Goal: Task Accomplishment & Management: Manage account settings

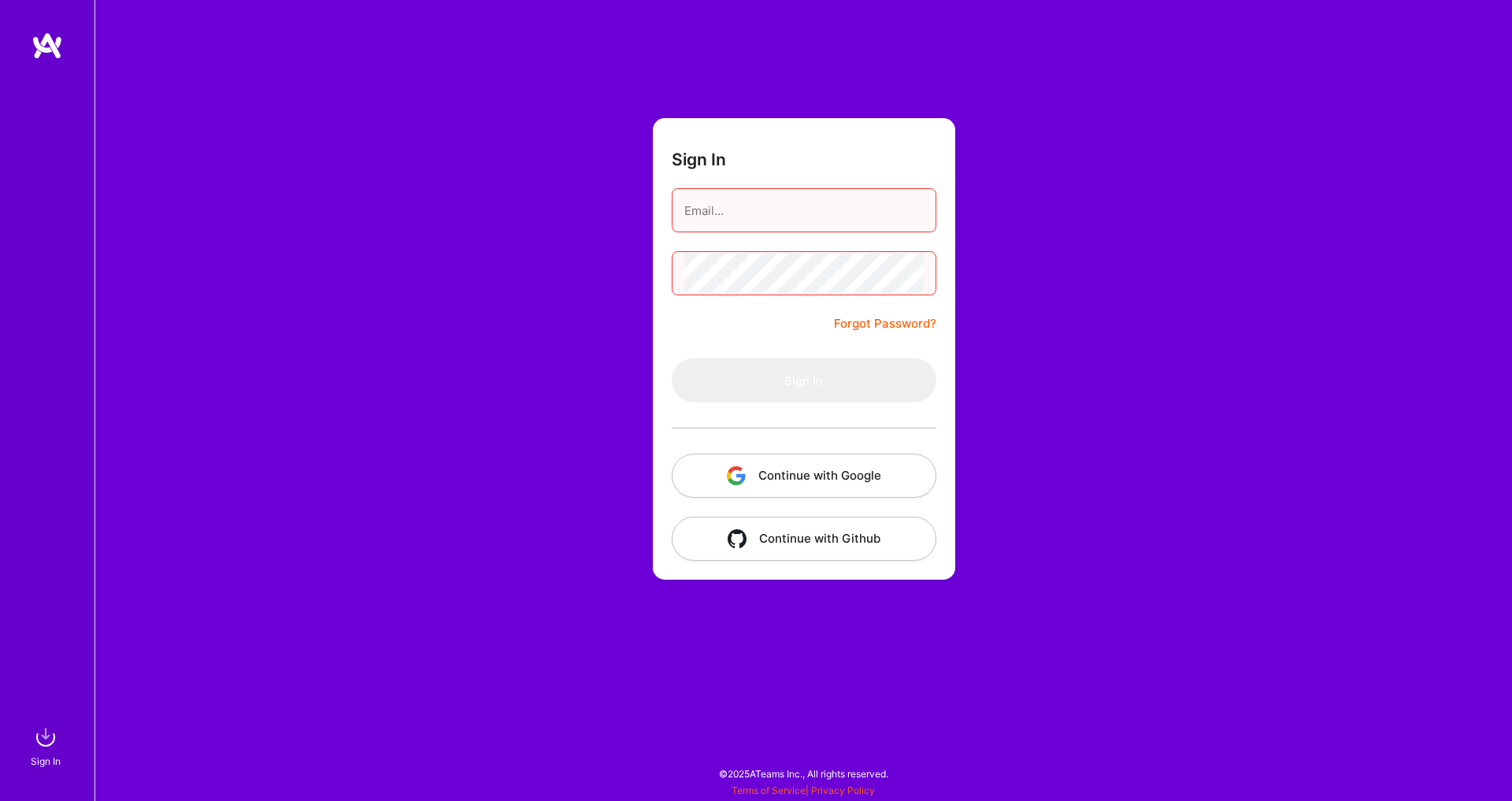
click at [827, 205] on input "email" at bounding box center [803, 210] width 239 height 40
type input "[EMAIL_ADDRESS][DOMAIN_NAME]"
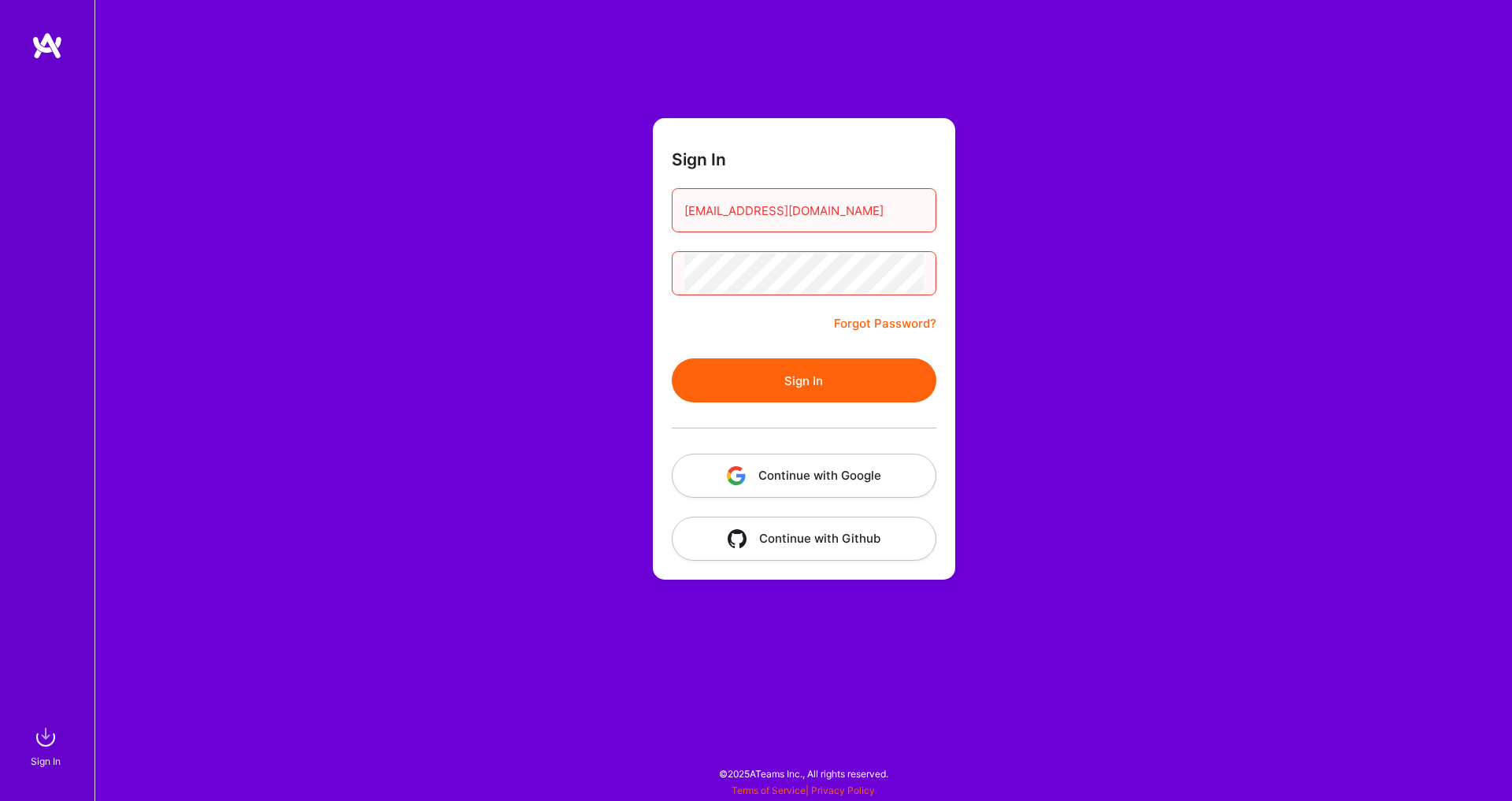
click at [886, 377] on button "Sign In" at bounding box center [803, 380] width 264 height 44
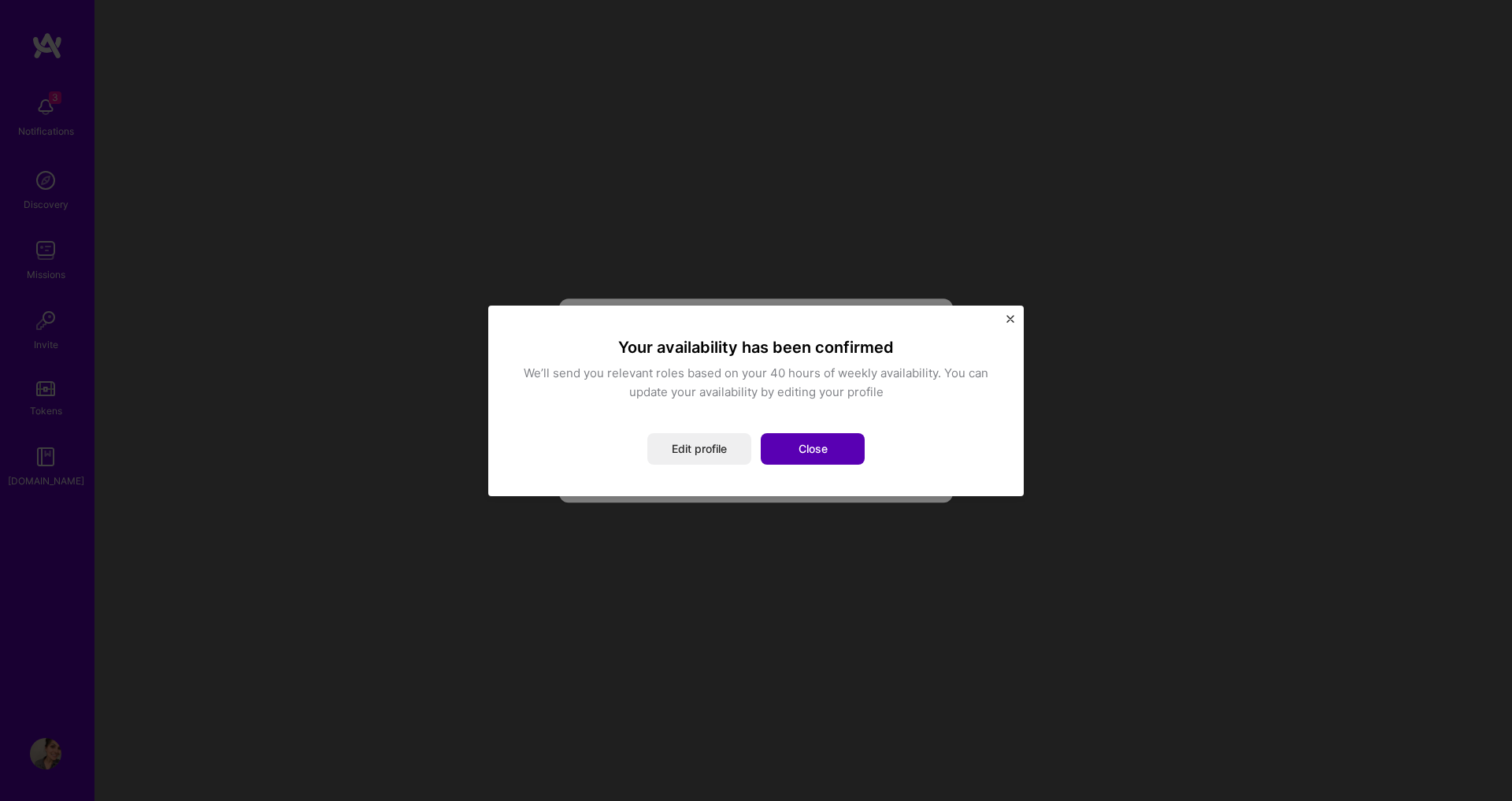
click at [804, 447] on button "Close" at bounding box center [813, 449] width 104 height 31
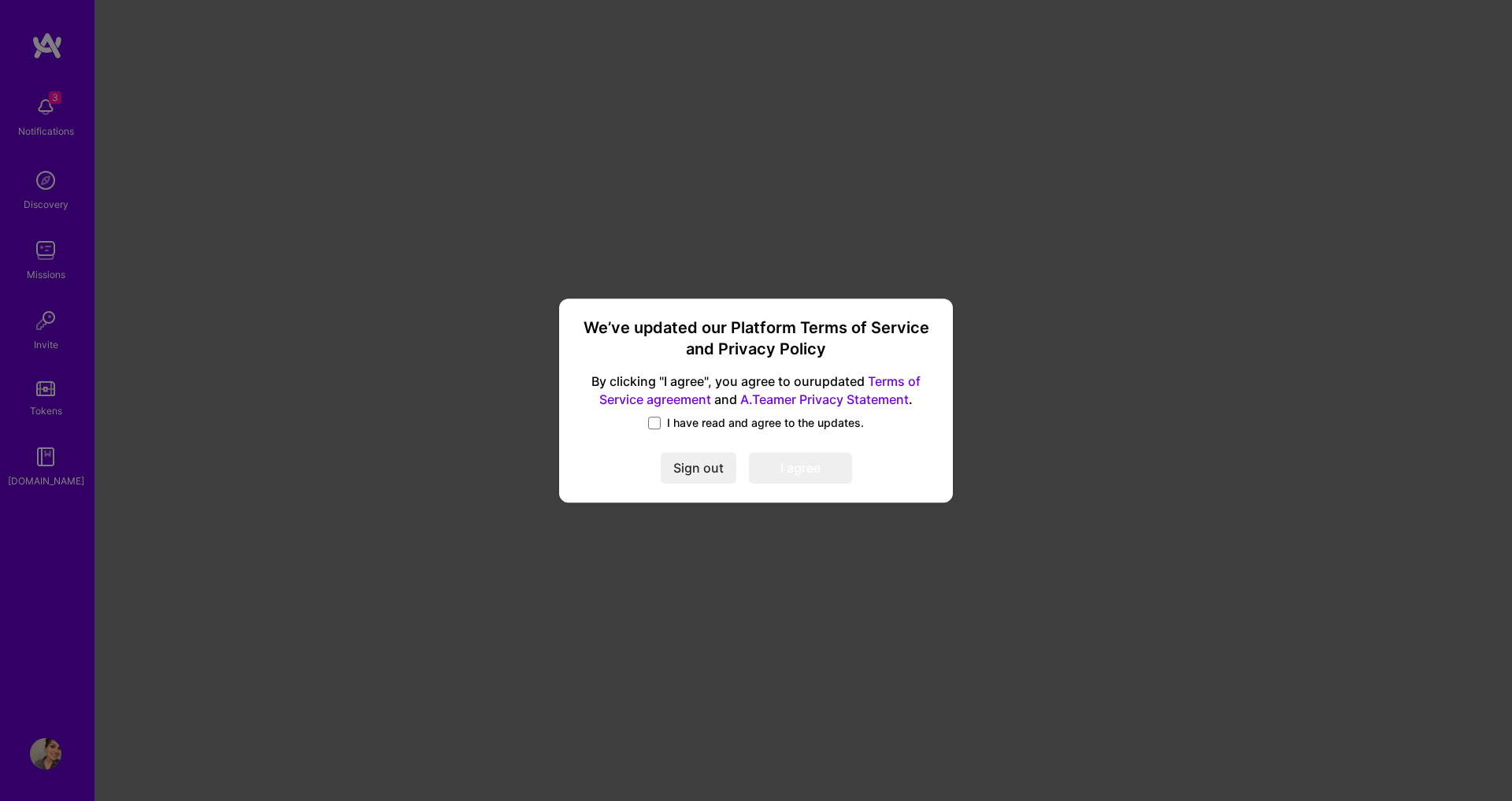
drag, startPoint x: 649, startPoint y: 420, endPoint x: 691, endPoint y: 437, distance: 45.3
click at [649, 420] on span at bounding box center [654, 423] width 12 height 12
click at [0, 0] on input "I have read and agree to the updates." at bounding box center [0, 0] width 0 height 0
click at [779, 467] on button "I agree" at bounding box center [800, 469] width 103 height 31
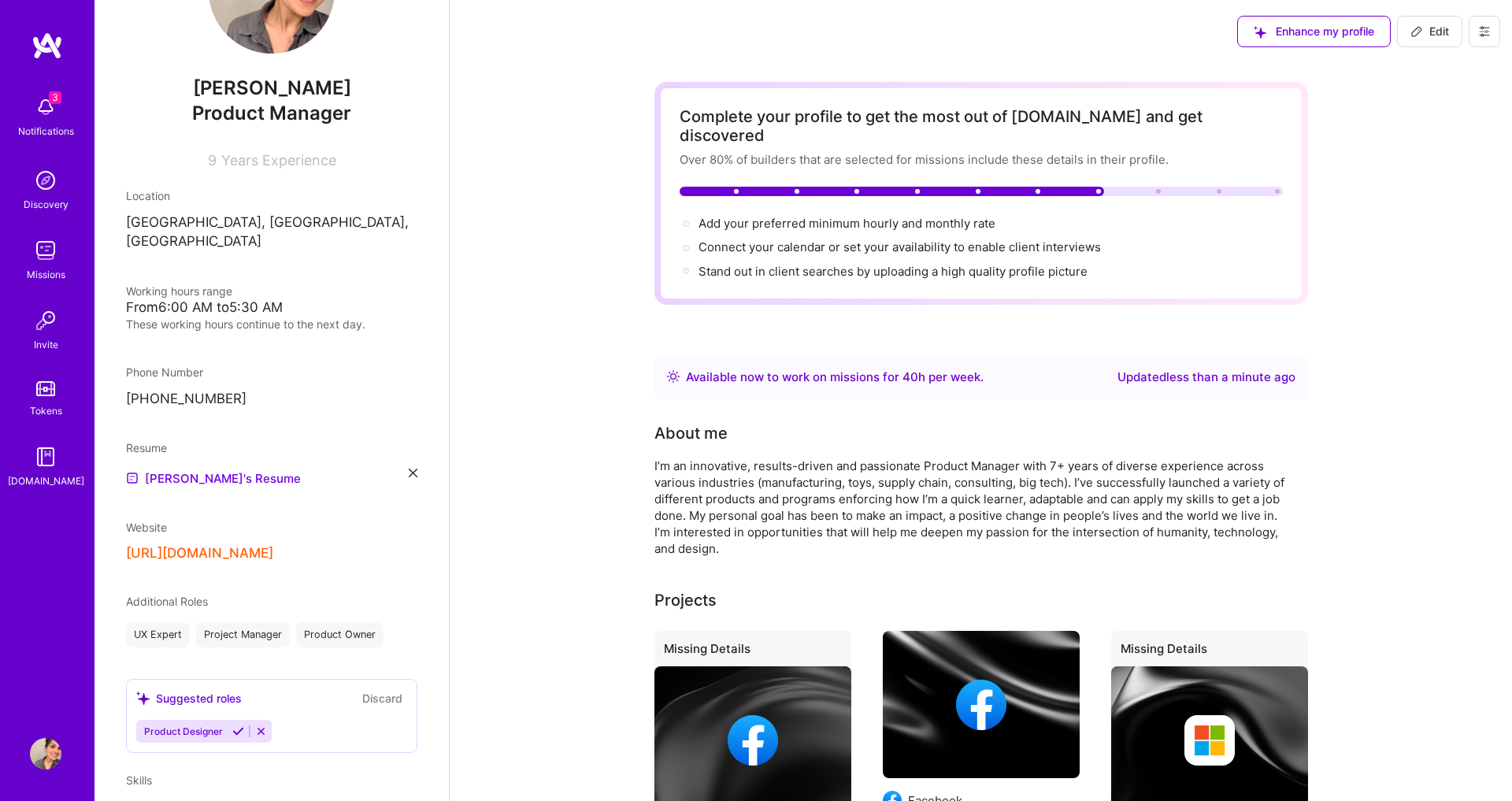
scroll to position [145, 0]
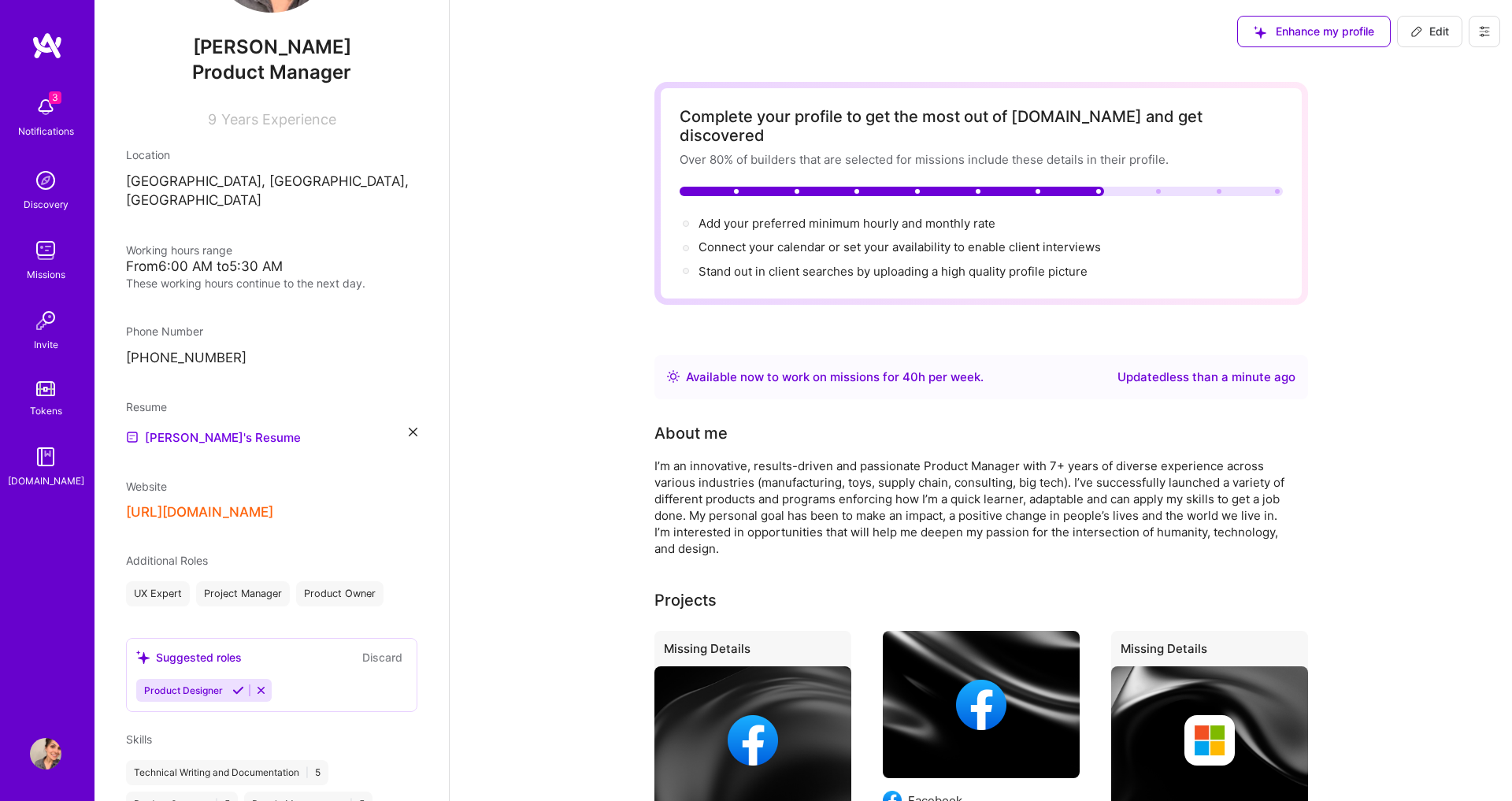
click at [404, 428] on div "[PERSON_NAME]'s Resume" at bounding box center [271, 437] width 291 height 19
click at [412, 428] on icon at bounding box center [413, 432] width 9 height 9
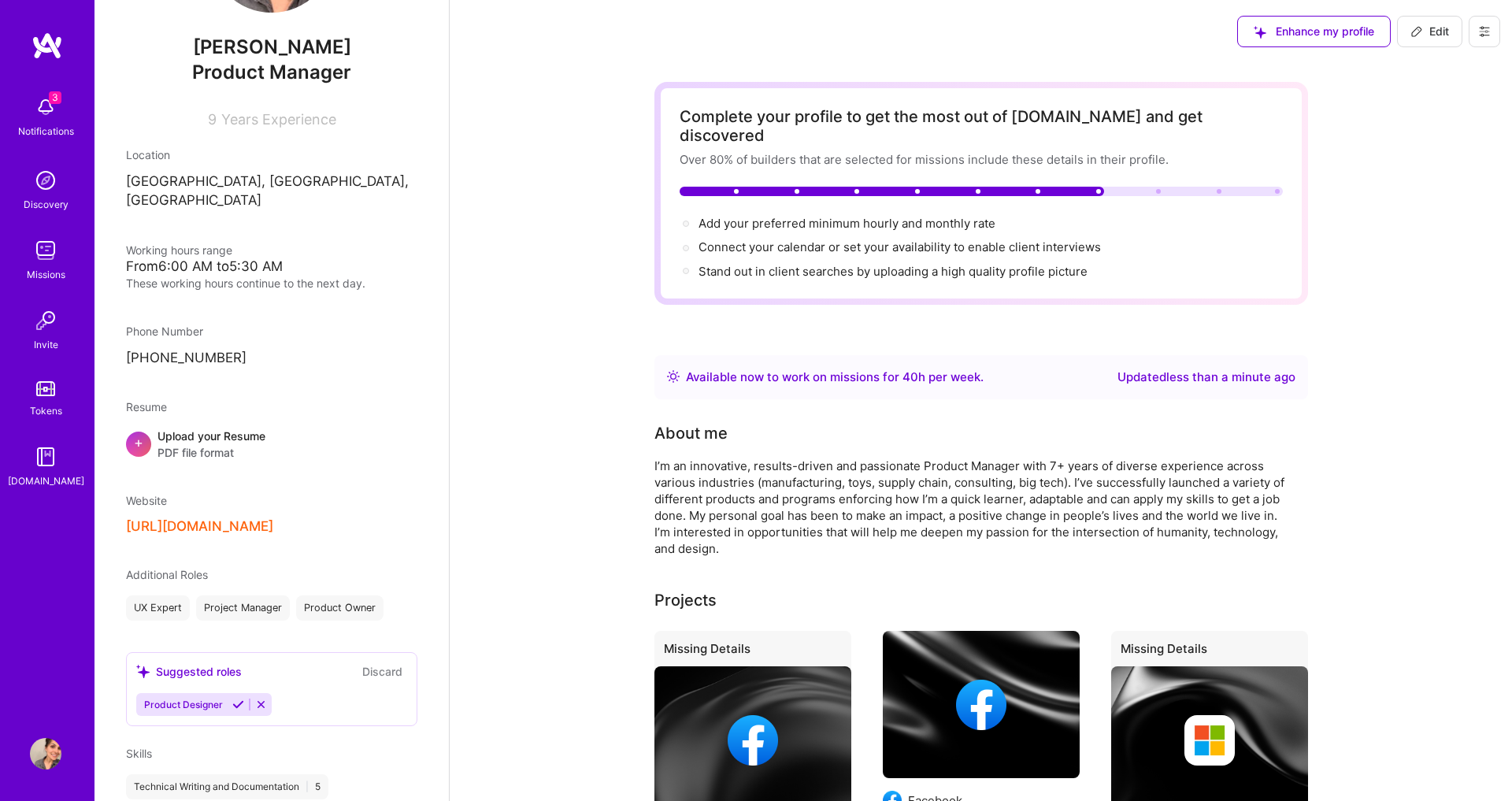
click at [214, 444] on span "PDF file format" at bounding box center [211, 452] width 108 height 17
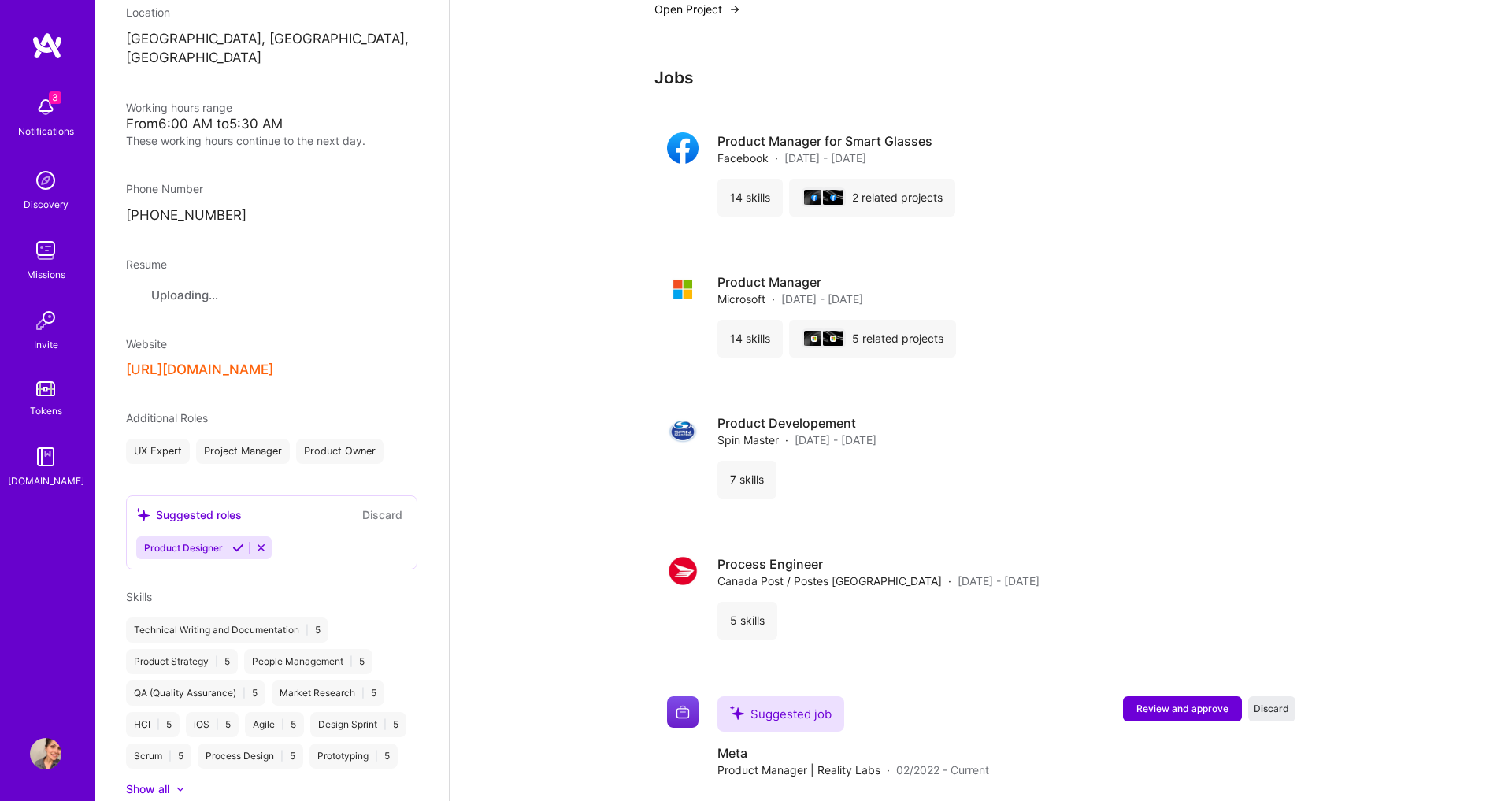
scroll to position [0, 0]
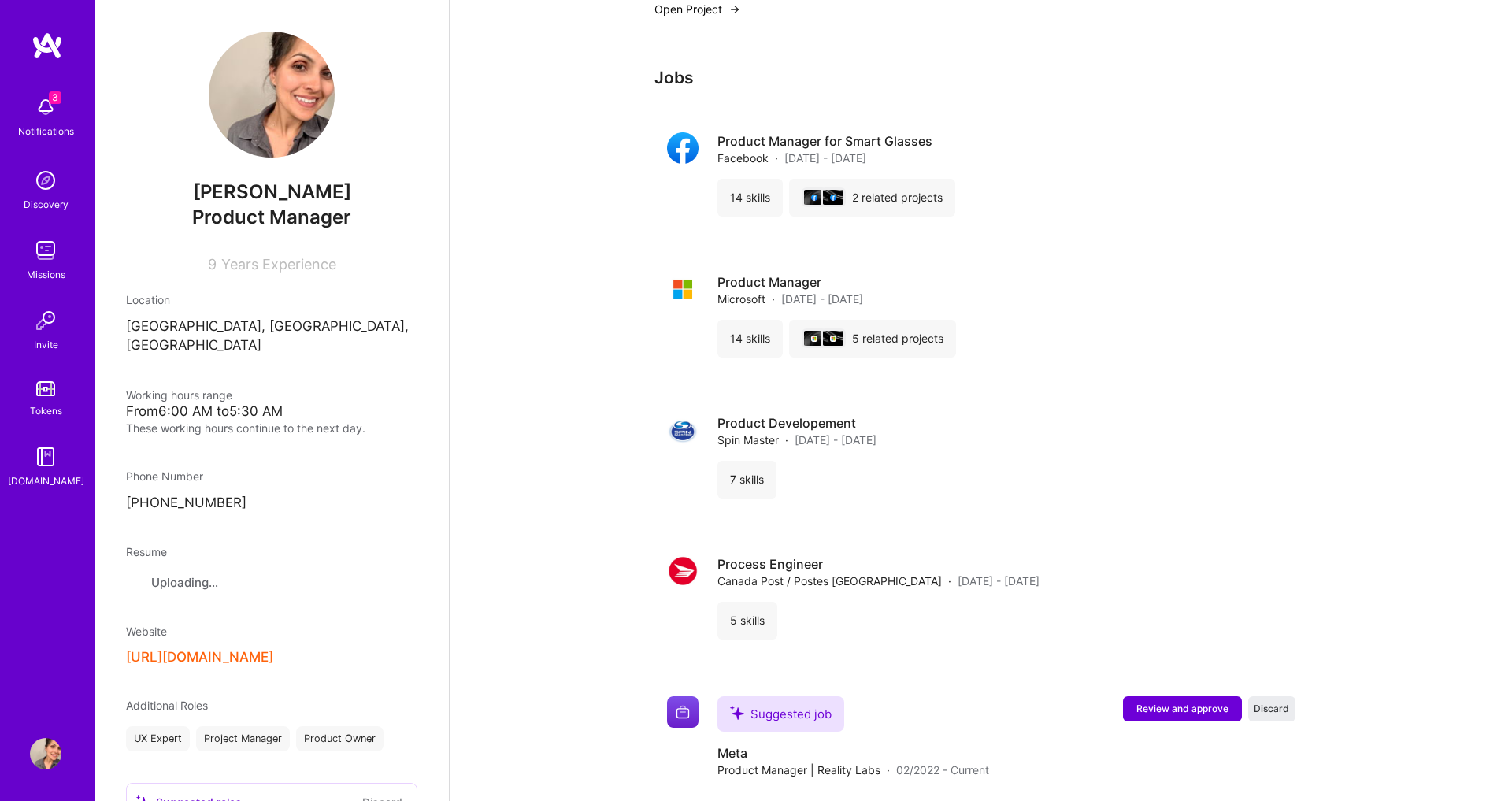
click at [242, 404] on div "From 6:00 AM to 5:30 AM" at bounding box center [271, 411] width 291 height 17
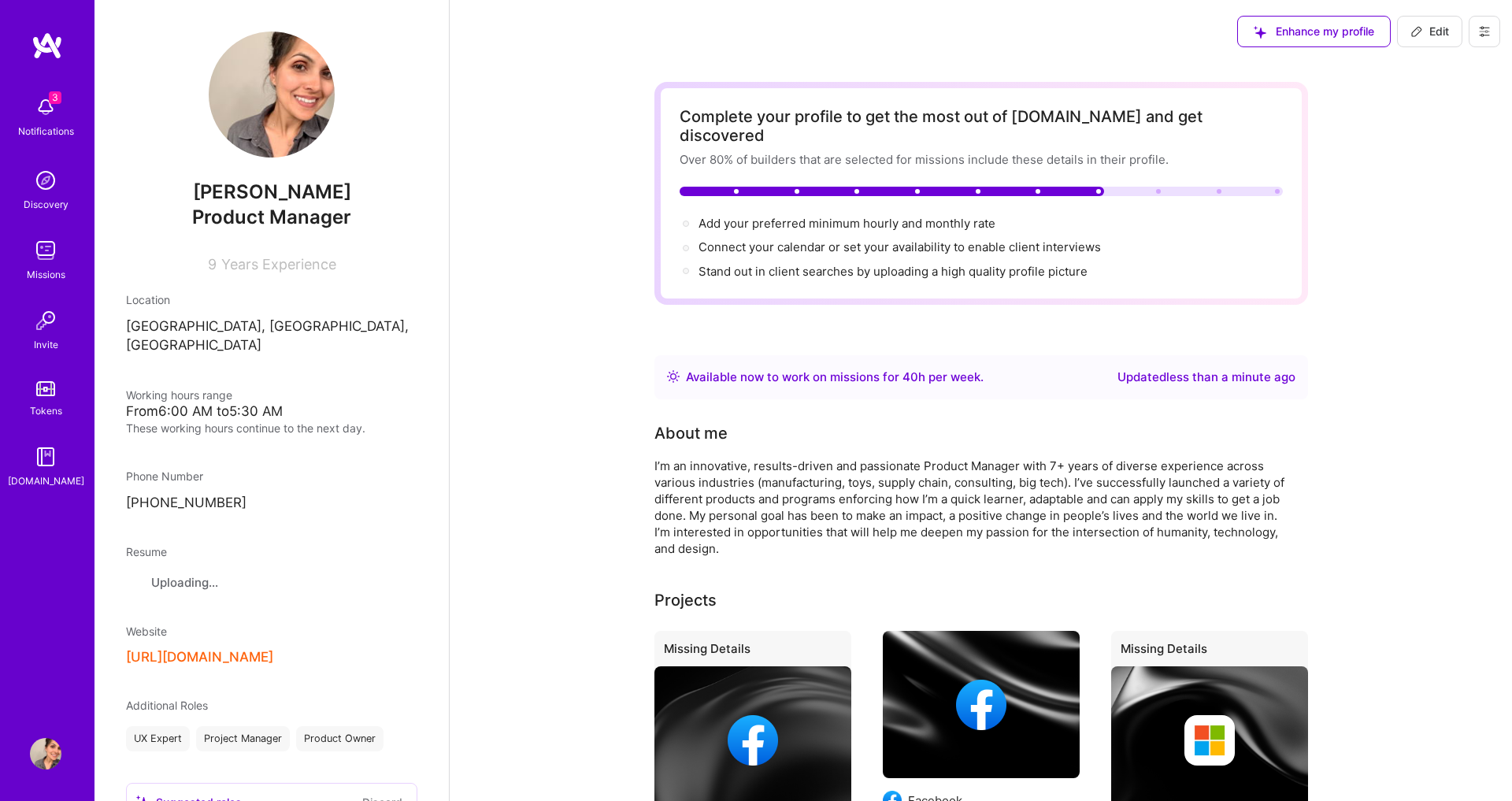
click at [54, 123] on div "Notifications" at bounding box center [46, 130] width 56 height 17
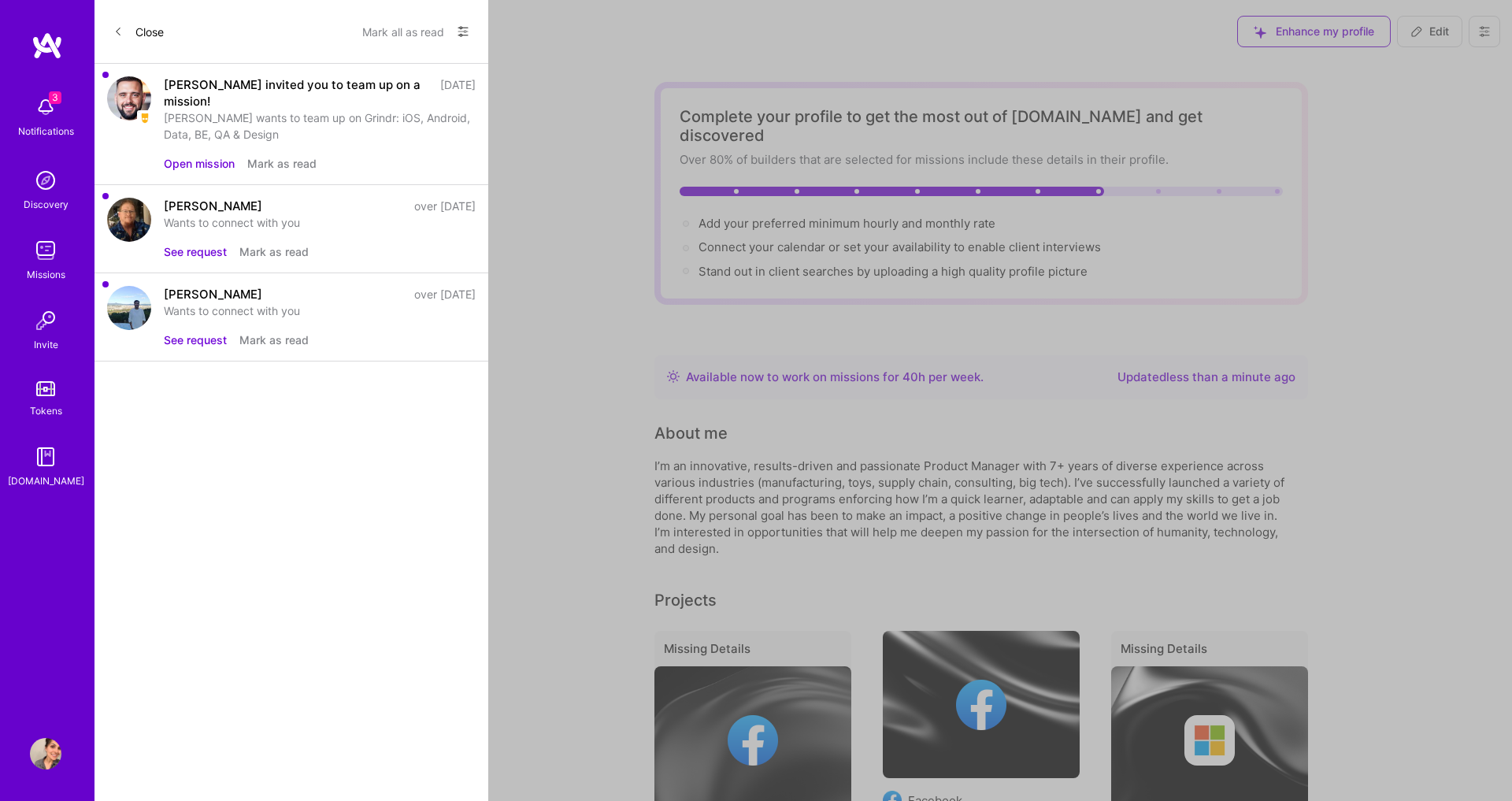
click at [179, 164] on button "Open mission" at bounding box center [198, 163] width 70 height 17
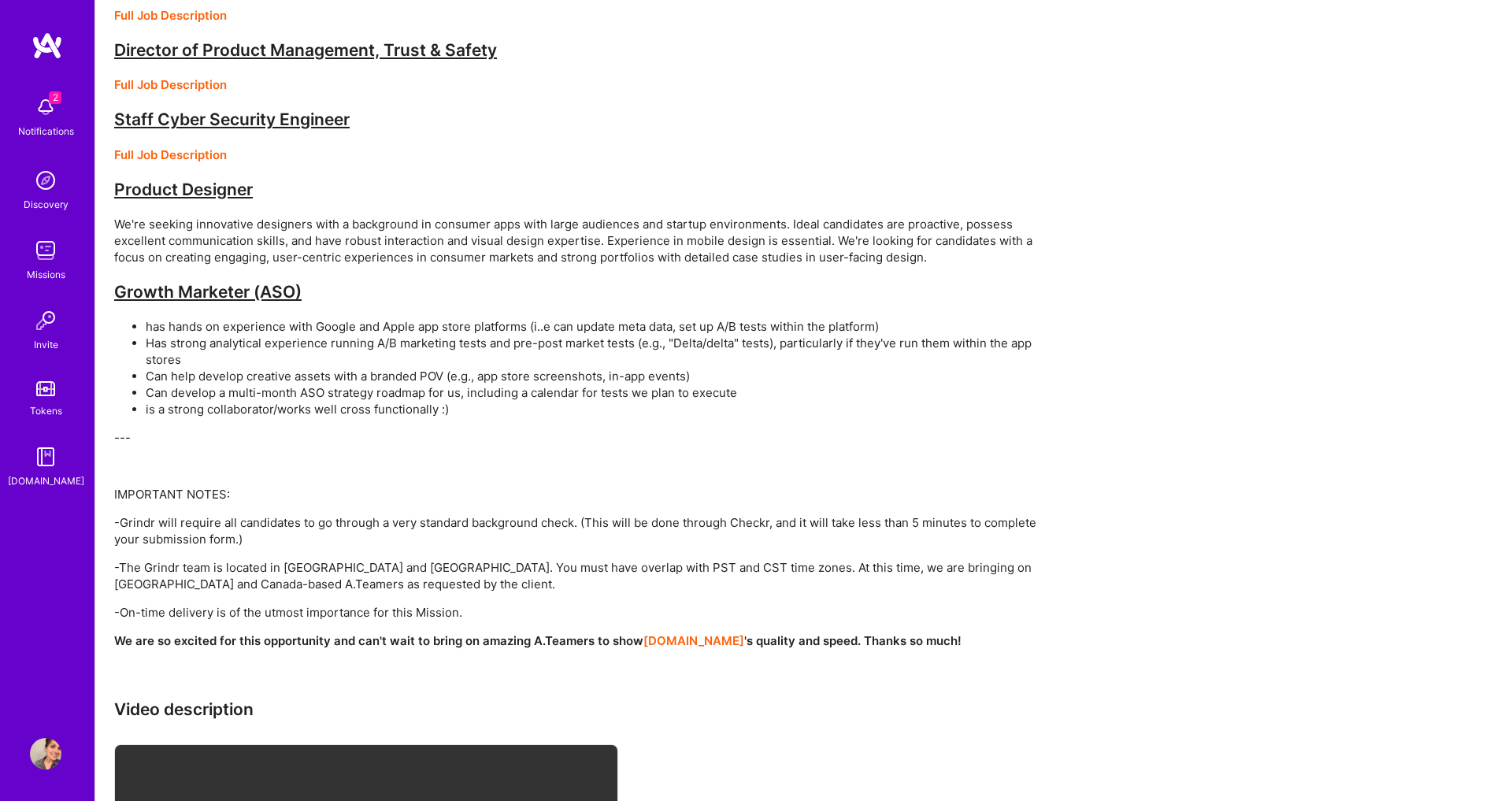
scroll to position [813, 0]
click at [38, 170] on img at bounding box center [45, 180] width 31 height 31
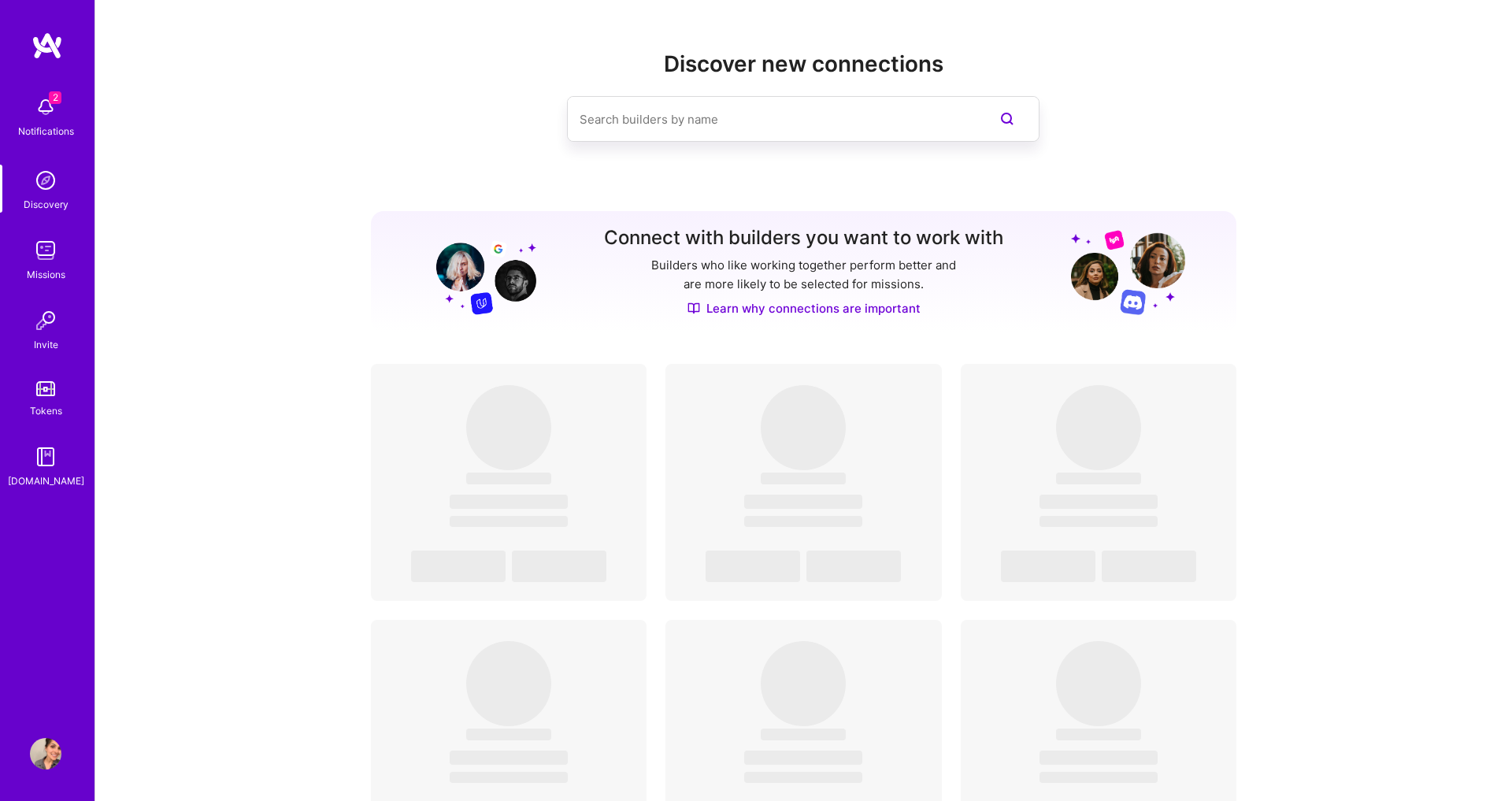
click at [33, 263] on img at bounding box center [45, 250] width 31 height 31
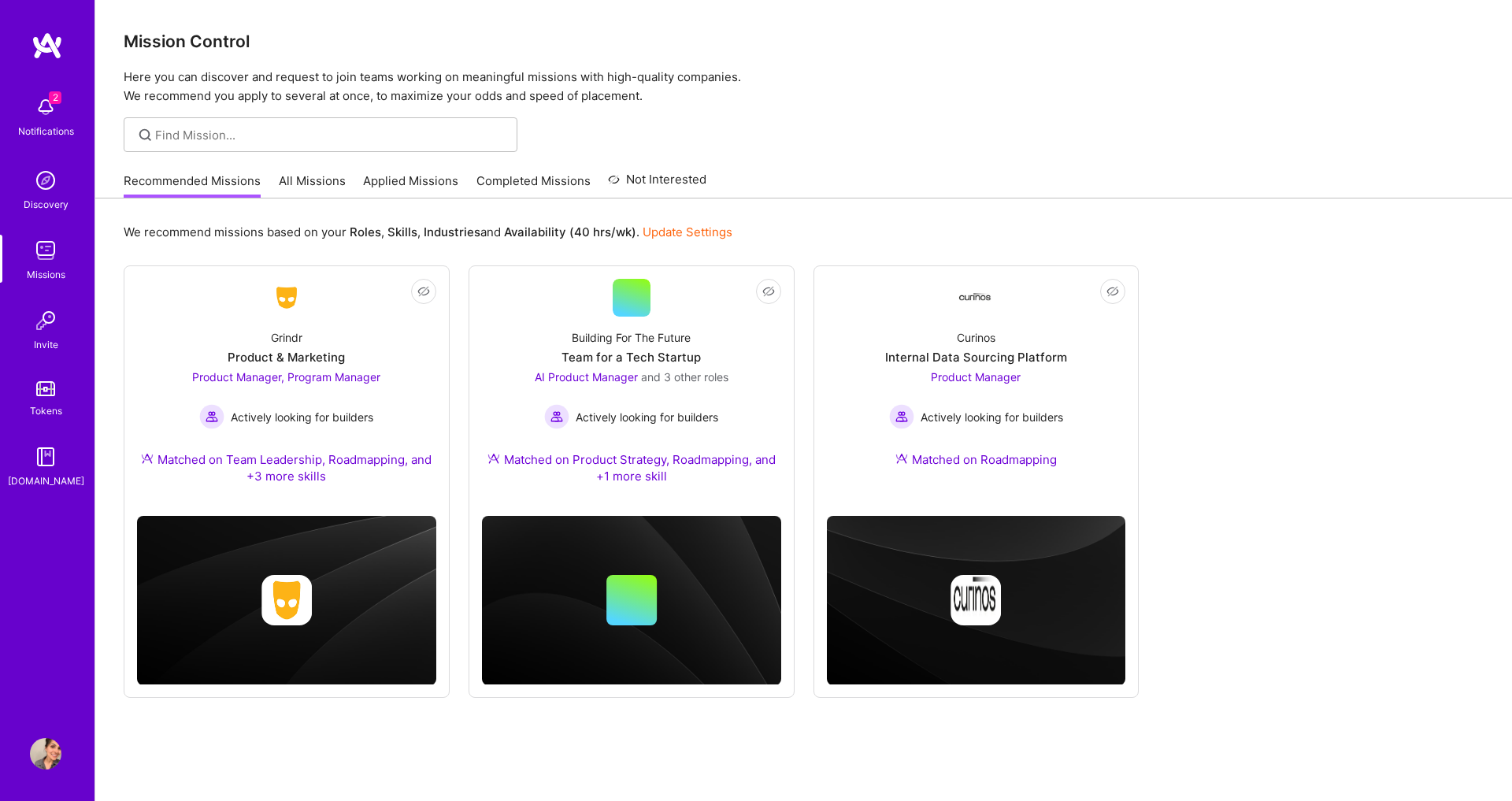
click at [47, 749] on img at bounding box center [45, 753] width 31 height 31
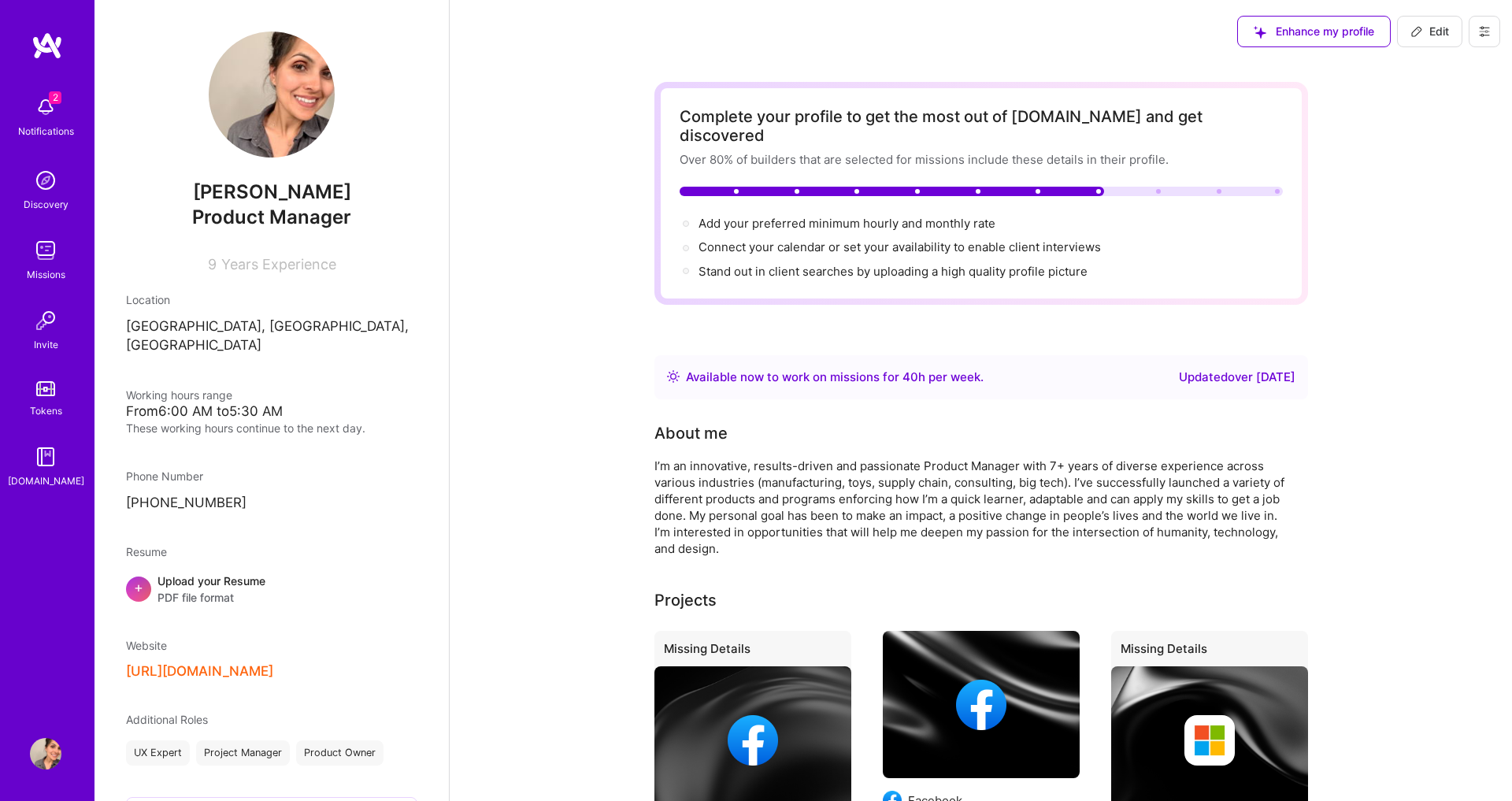
click at [212, 589] on span "PDF file format" at bounding box center [211, 597] width 108 height 17
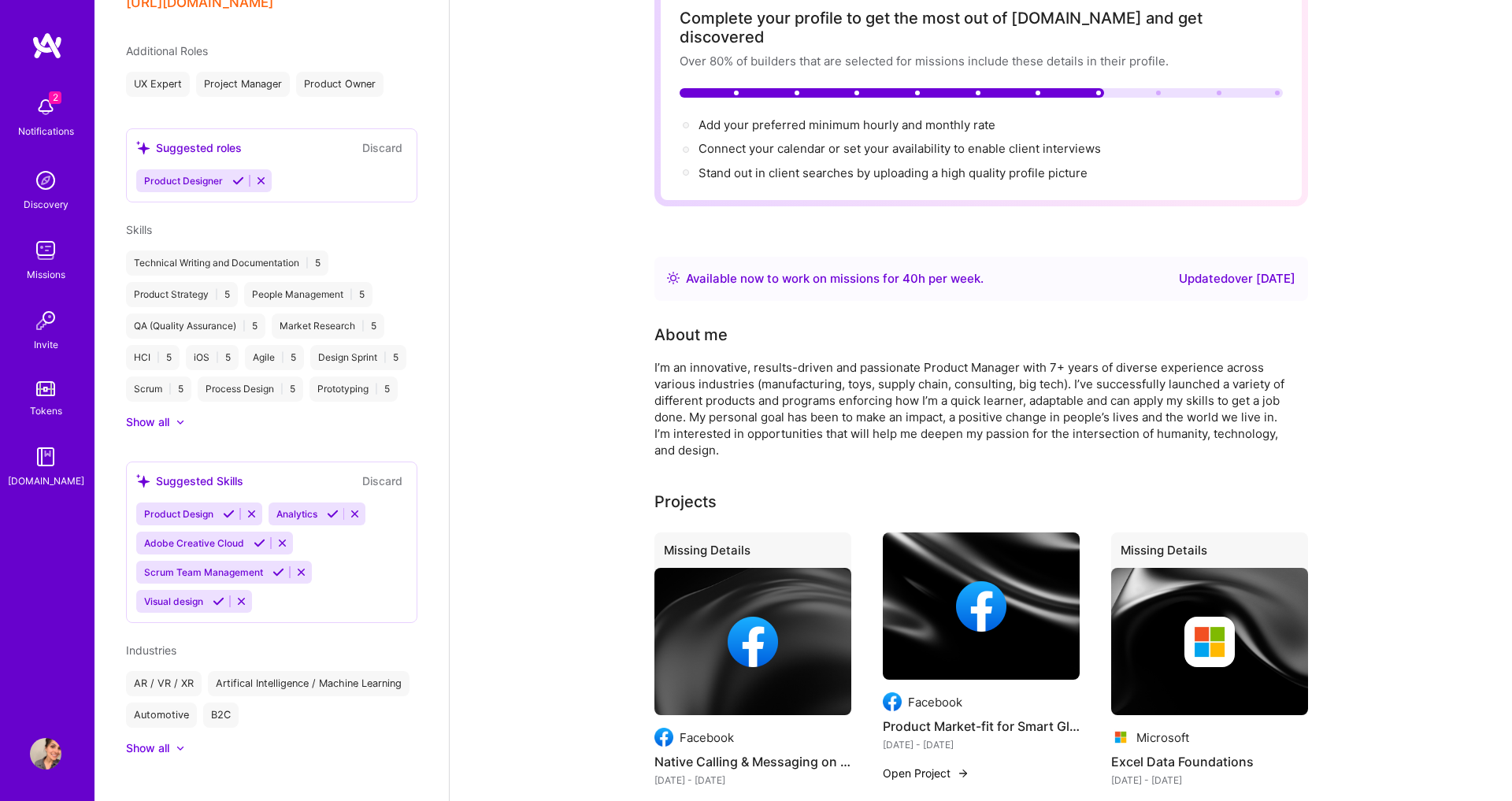
scroll to position [79, 0]
